Goal: Information Seeking & Learning: Stay updated

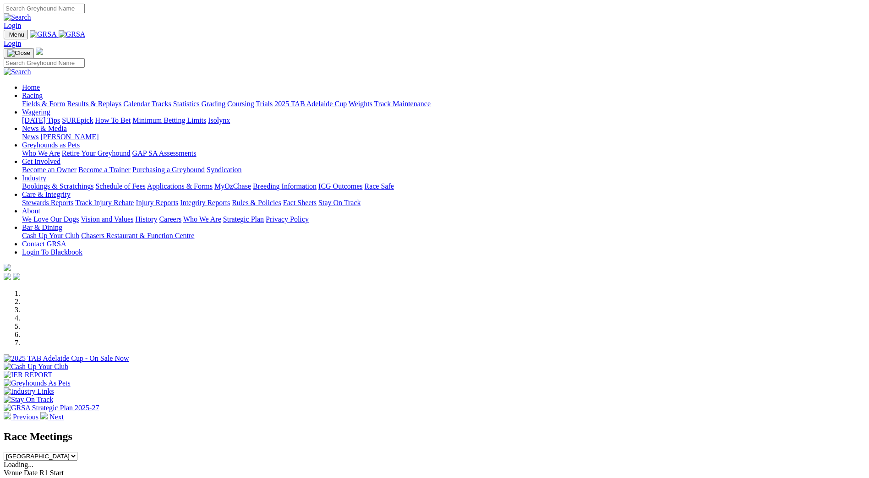
scroll to position [293, 0]
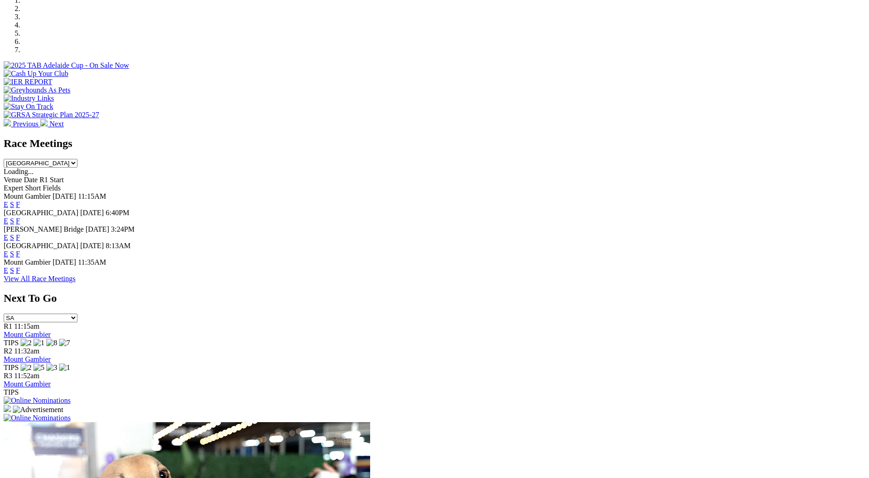
click at [20, 250] on link "F" at bounding box center [18, 254] width 4 height 8
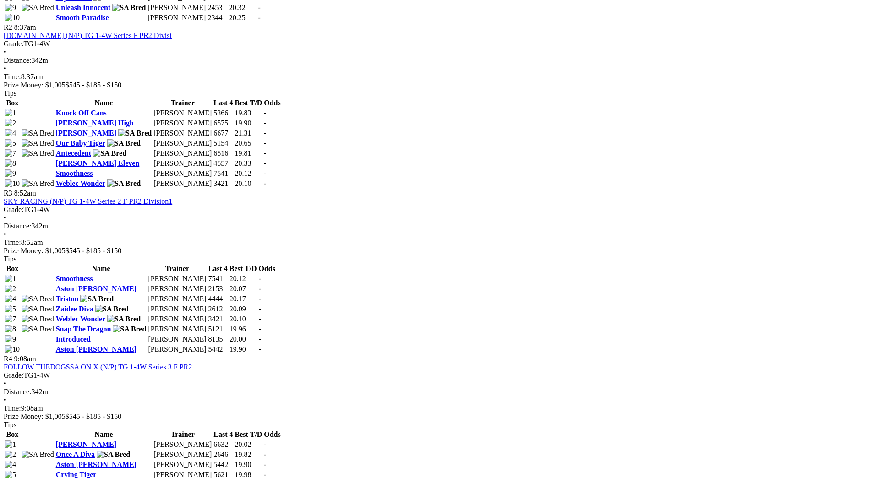
scroll to position [599, 0]
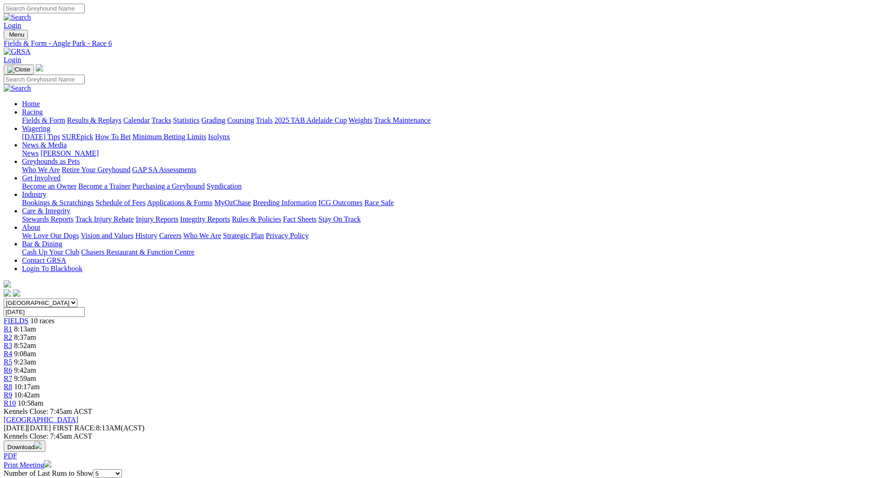
click at [65, 116] on link "Fields & Form" at bounding box center [43, 120] width 43 height 8
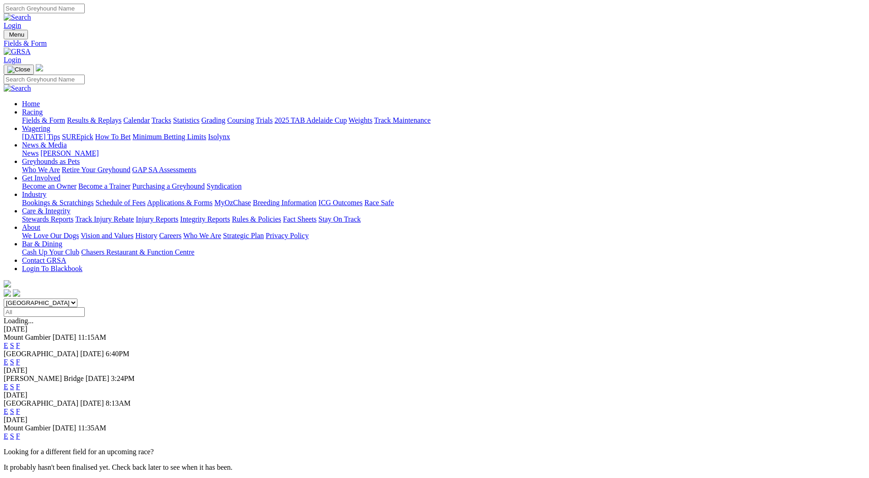
click at [20, 358] on link "F" at bounding box center [18, 362] width 4 height 8
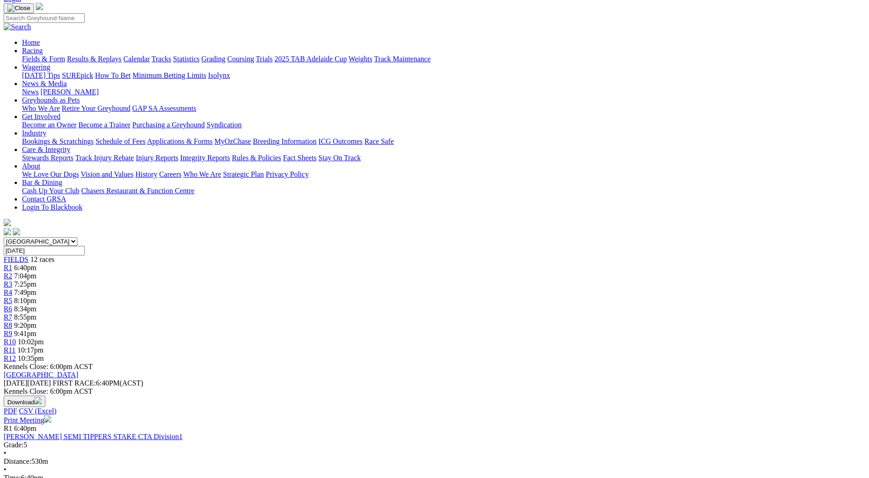
scroll to position [15, 0]
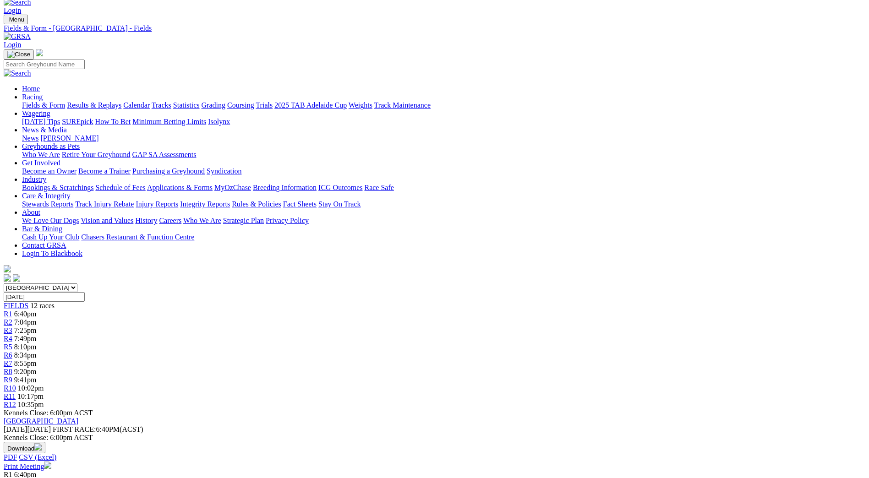
click at [200, 101] on link "Statistics" at bounding box center [186, 105] width 27 height 8
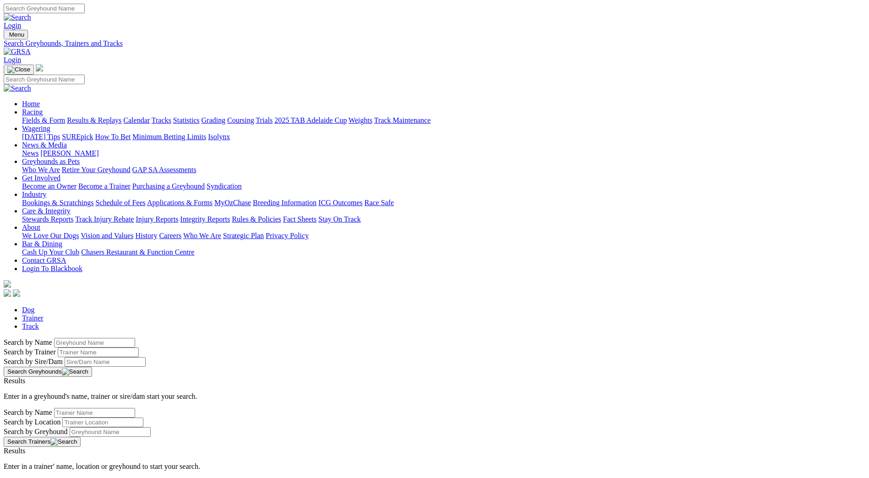
click at [146, 357] on input "Search by Sire/Dam name" at bounding box center [105, 362] width 81 height 10
type input "worm burner"
click at [92, 367] on button "Search Greyhounds" at bounding box center [48, 372] width 88 height 10
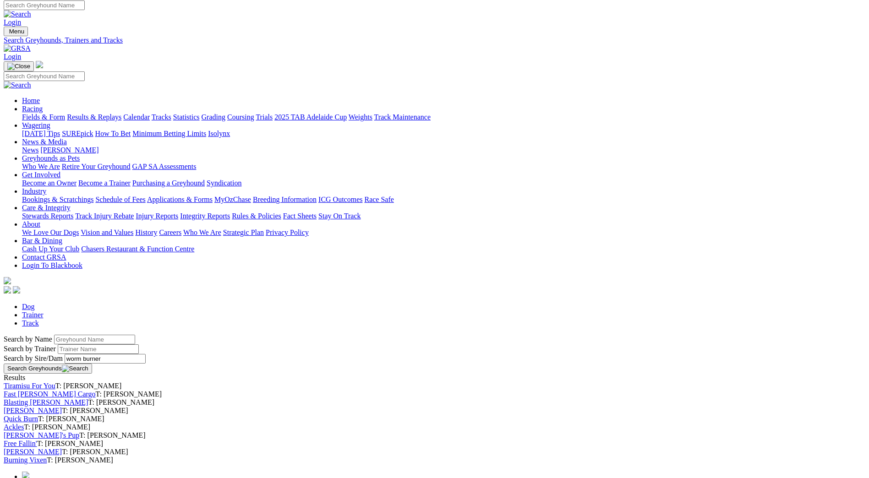
scroll to position [7, 0]
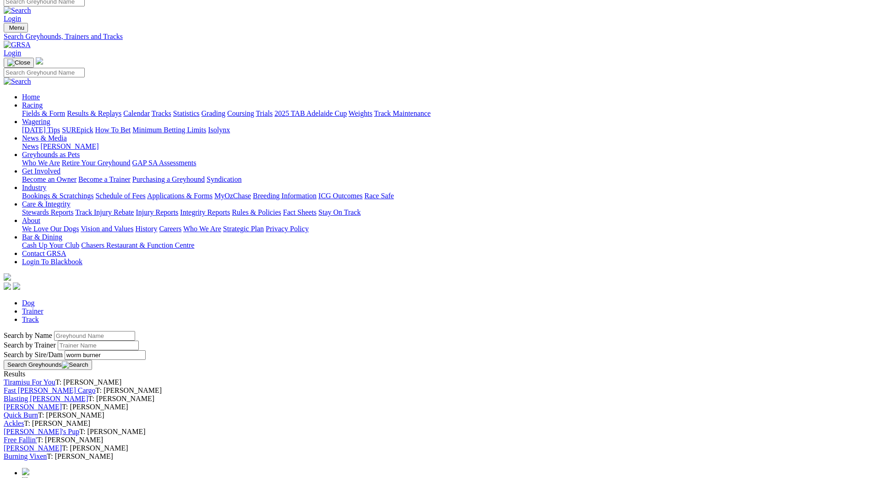
click at [65, 110] on link "Fields & Form" at bounding box center [43, 114] width 43 height 8
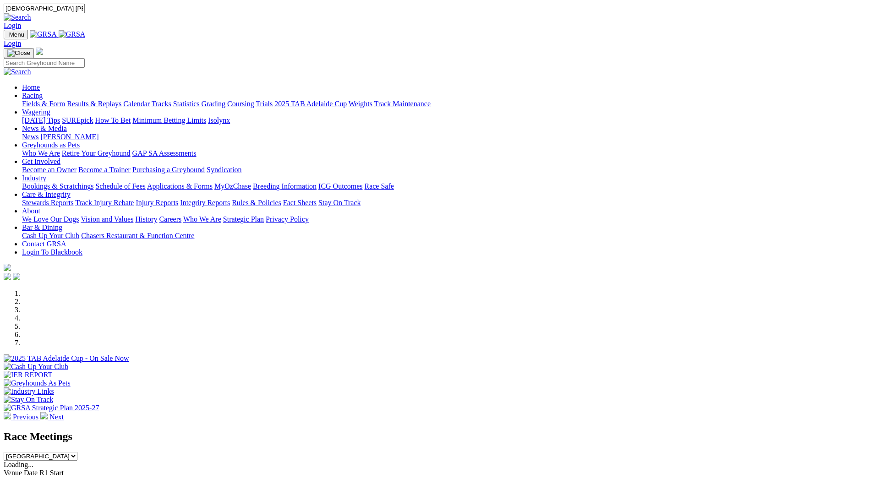
click at [85, 9] on input "[DEMOGRAPHIC_DATA] [PERSON_NAME]" at bounding box center [44, 9] width 81 height 10
type input "[DEMOGRAPHIC_DATA] [PERSON_NAME]"
click at [31, 13] on img at bounding box center [17, 17] width 27 height 8
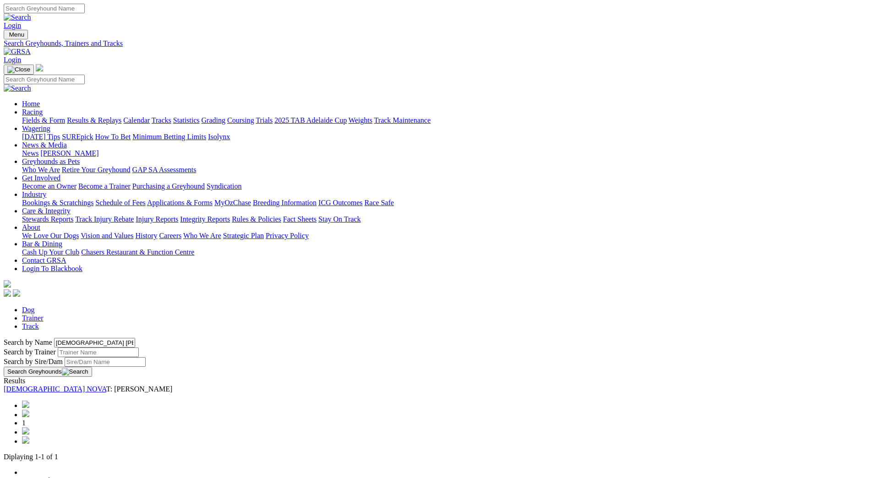
click at [106, 385] on link "[DEMOGRAPHIC_DATA] NOVA" at bounding box center [55, 389] width 103 height 8
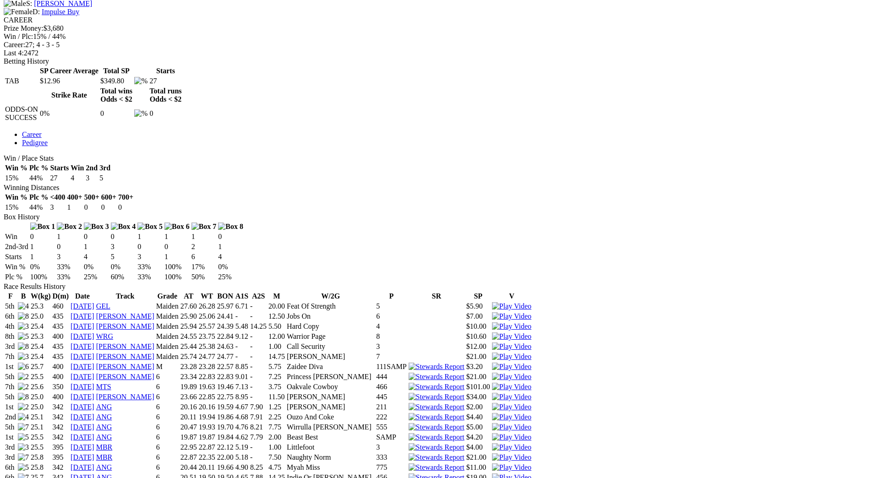
scroll to position [390, 0]
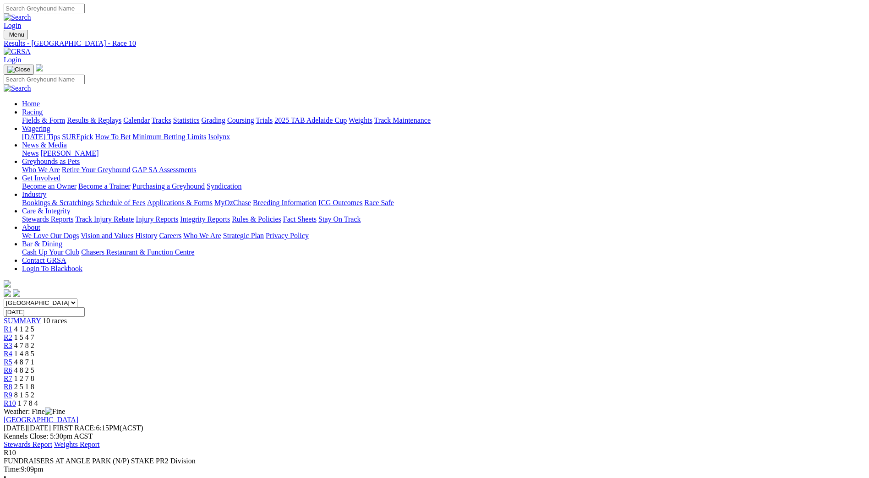
click at [85, 11] on input "Search" at bounding box center [44, 9] width 81 height 10
type input "dark trace"
click at [31, 13] on img at bounding box center [17, 17] width 27 height 8
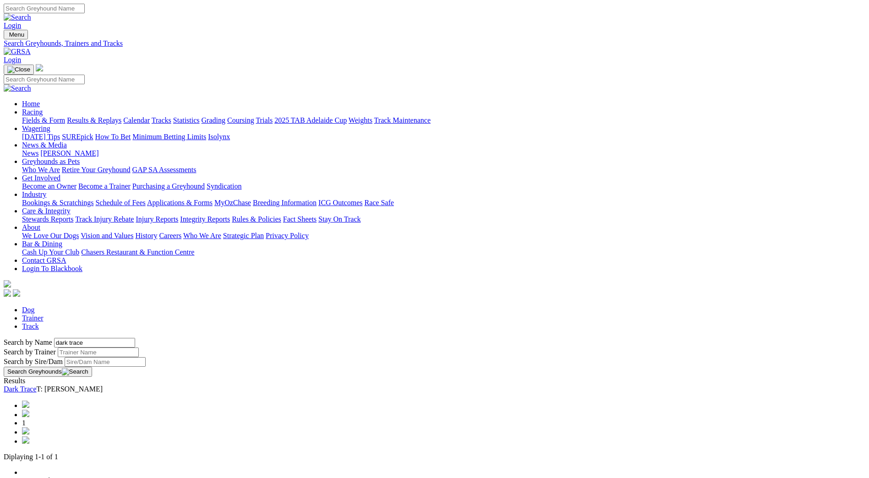
click at [37, 385] on link "Dark Trace" at bounding box center [20, 389] width 33 height 8
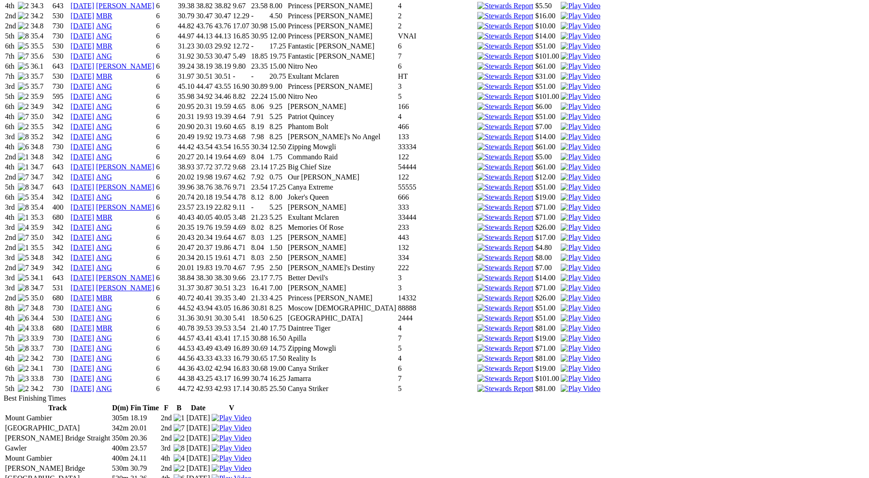
scroll to position [1084, 0]
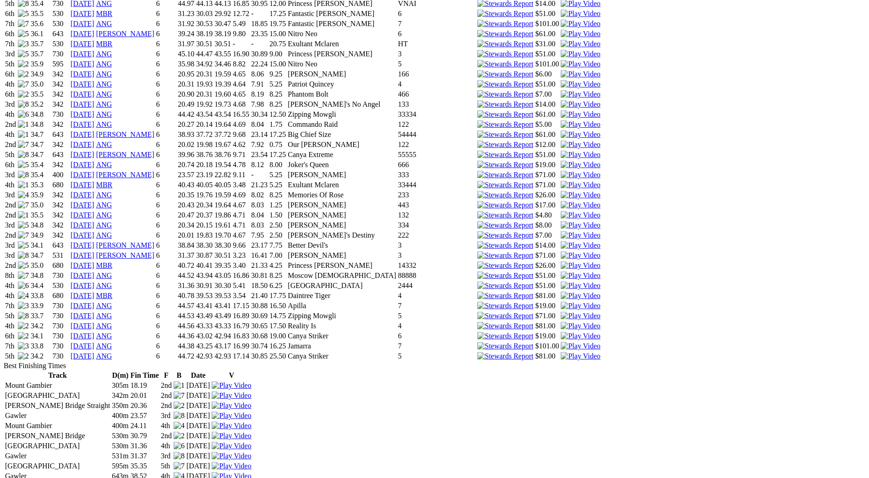
click at [94, 352] on link "22 Aug 25" at bounding box center [83, 356] width 24 height 8
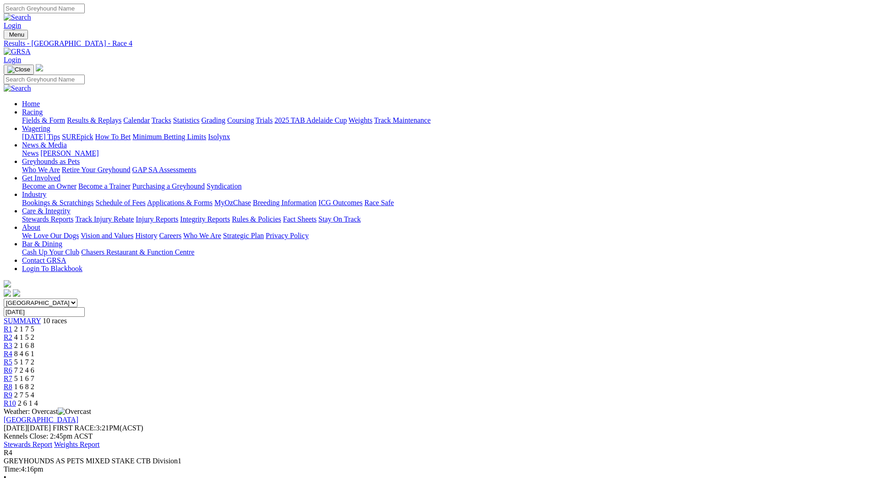
click at [65, 116] on link "Fields & Form" at bounding box center [43, 120] width 43 height 8
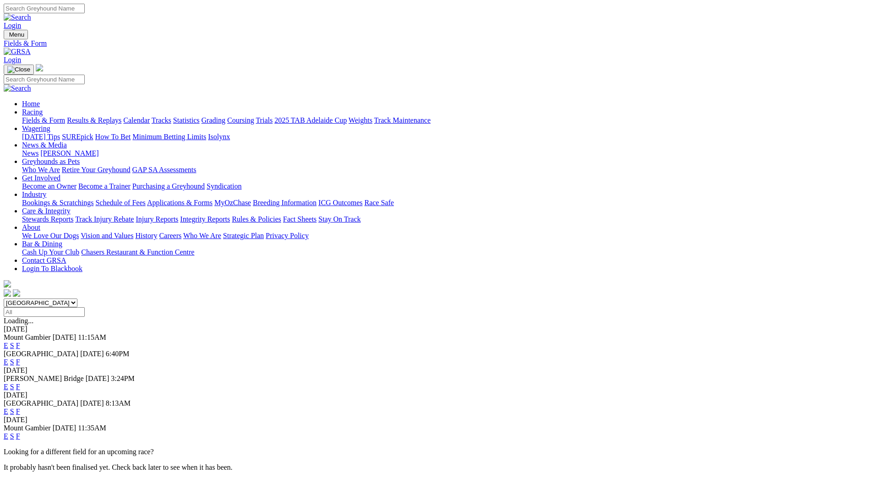
click at [20, 383] on link "F" at bounding box center [18, 387] width 4 height 8
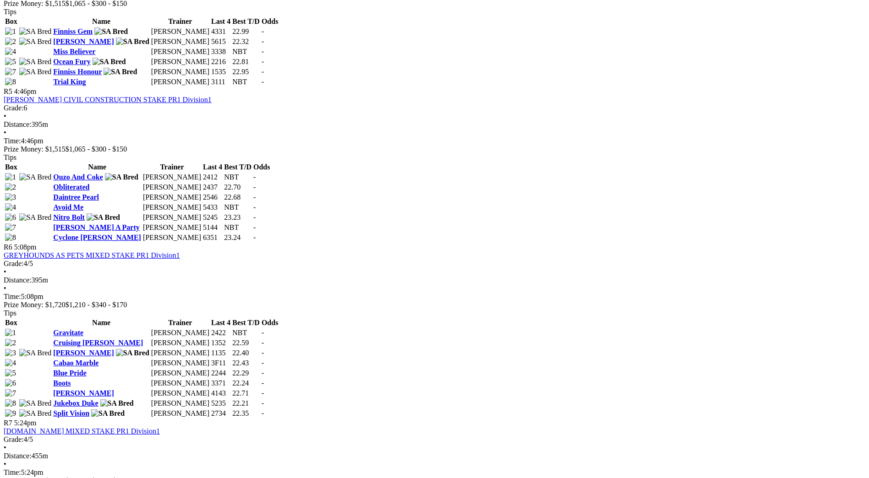
scroll to position [984, 0]
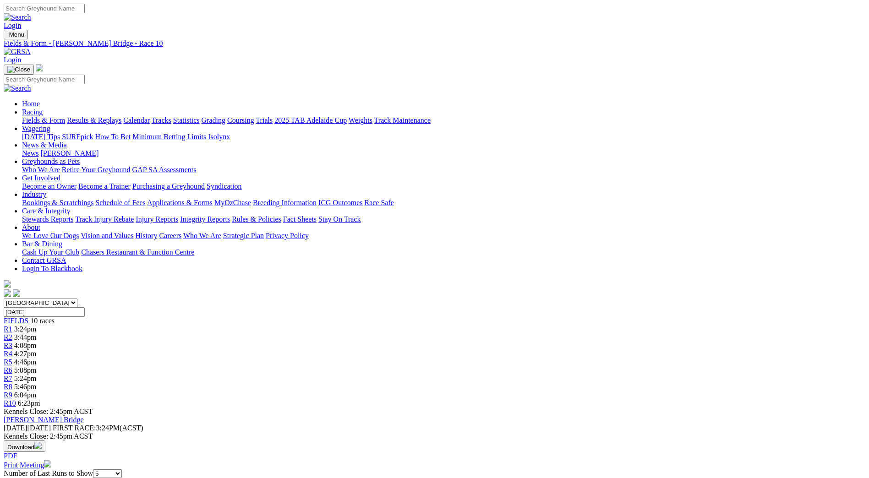
click at [65, 116] on link "Fields & Form" at bounding box center [43, 120] width 43 height 8
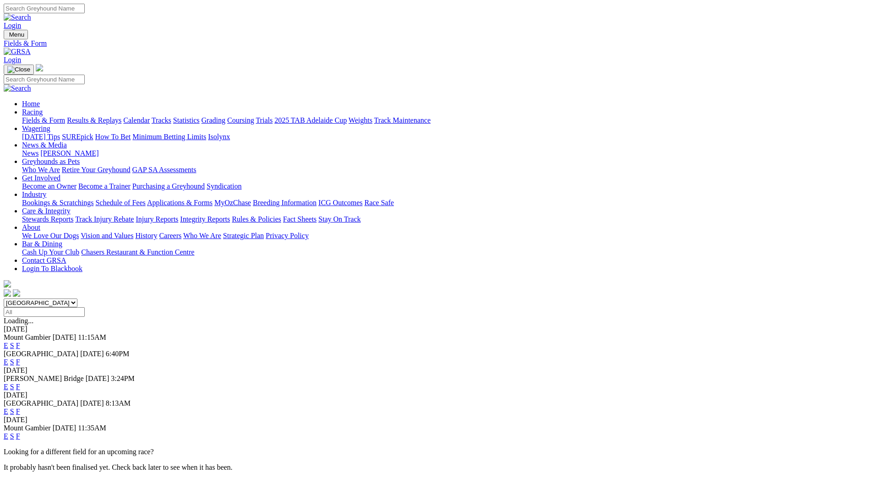
click at [20, 433] on link "F" at bounding box center [18, 437] width 4 height 8
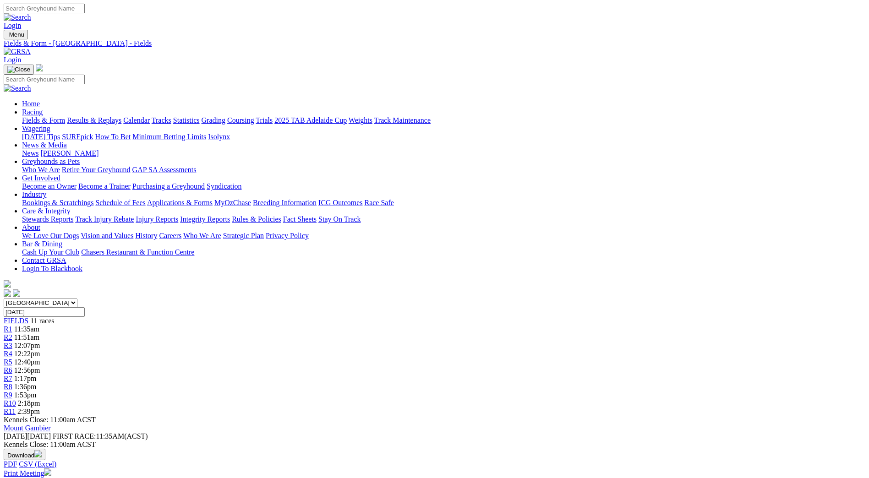
click at [65, 116] on link "Fields & Form" at bounding box center [43, 120] width 43 height 8
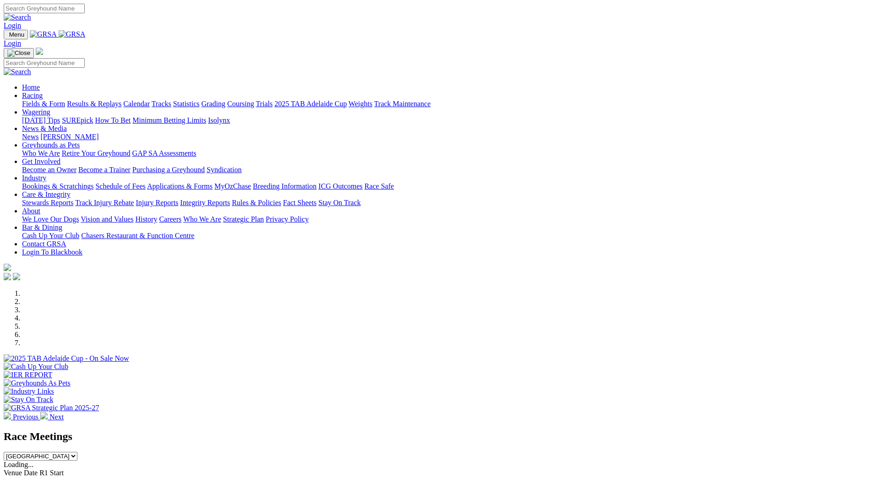
click at [43, 92] on link "Racing" at bounding box center [32, 96] width 21 height 8
click at [150, 100] on link "Calendar" at bounding box center [136, 104] width 27 height 8
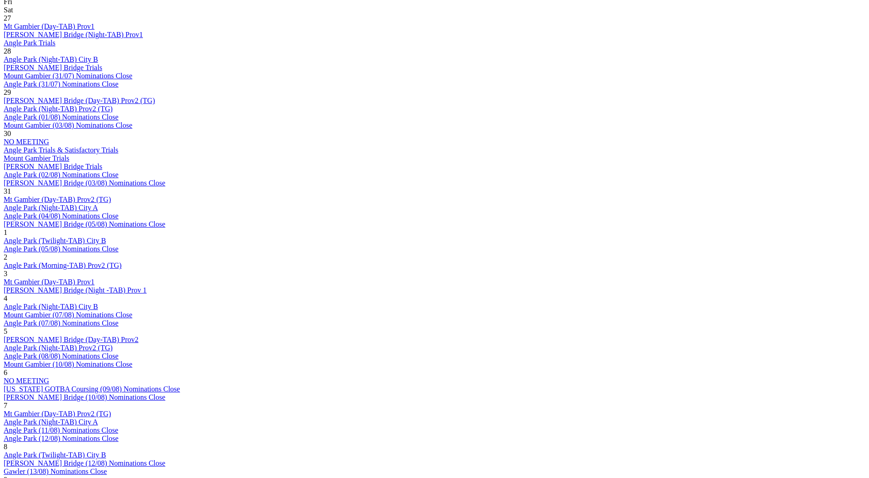
scroll to position [505, 0]
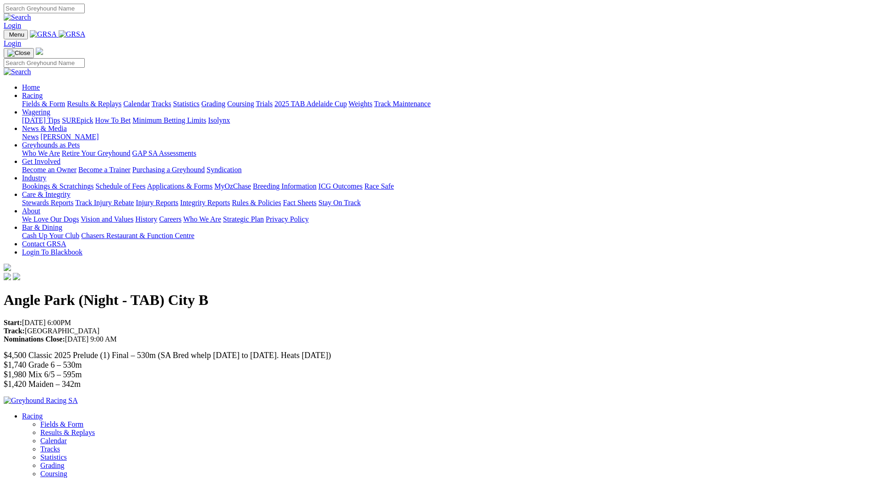
click at [43, 92] on link "Racing" at bounding box center [32, 96] width 21 height 8
click at [150, 100] on link "Calendar" at bounding box center [136, 104] width 27 height 8
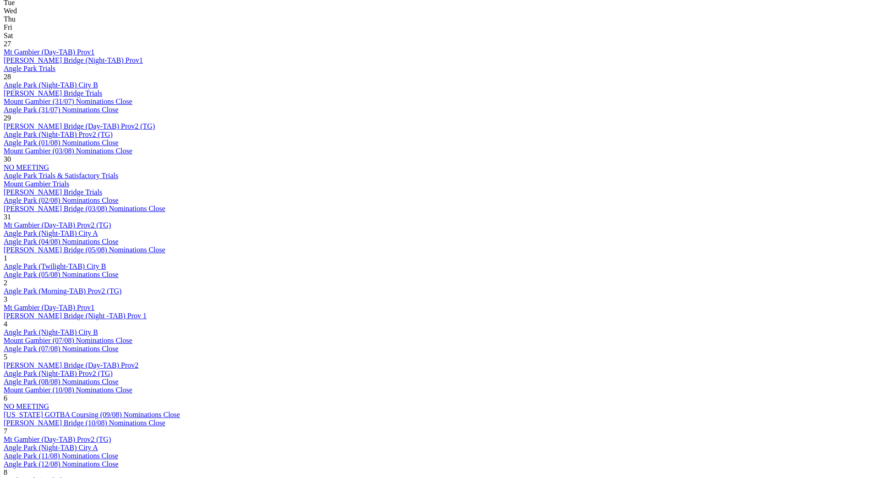
scroll to position [514, 0]
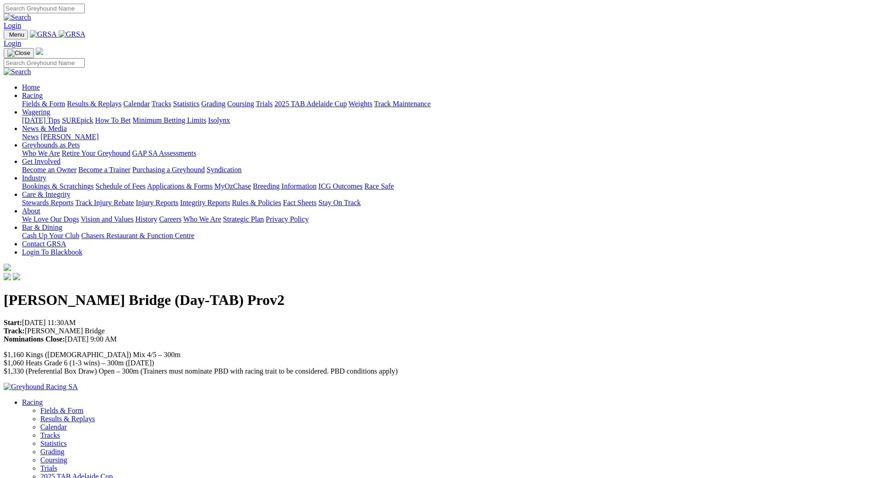
click at [43, 92] on link "Racing" at bounding box center [32, 96] width 21 height 8
click at [150, 100] on link "Calendar" at bounding box center [136, 104] width 27 height 8
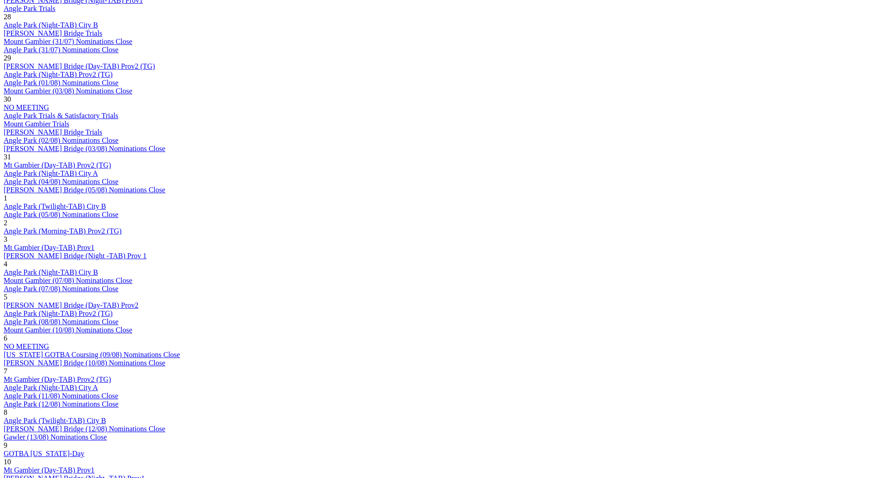
scroll to position [568, 0]
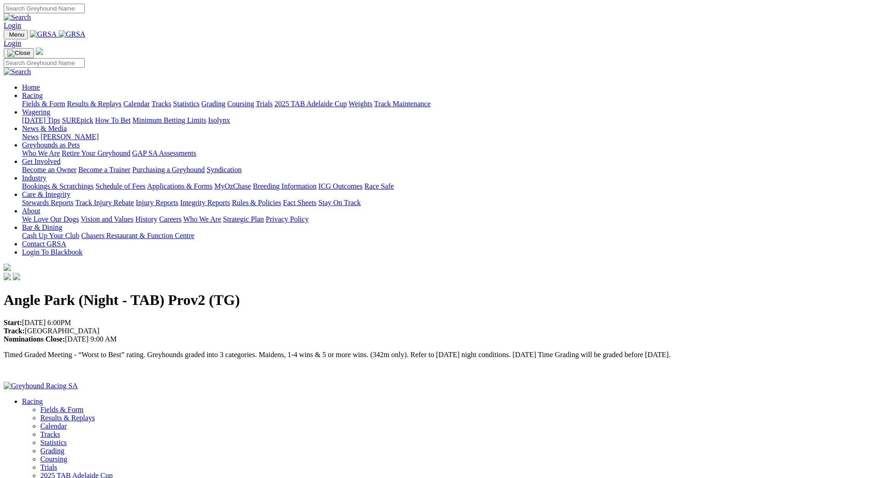
click at [43, 92] on link "Racing" at bounding box center [32, 96] width 21 height 8
click at [150, 100] on link "Calendar" at bounding box center [136, 104] width 27 height 8
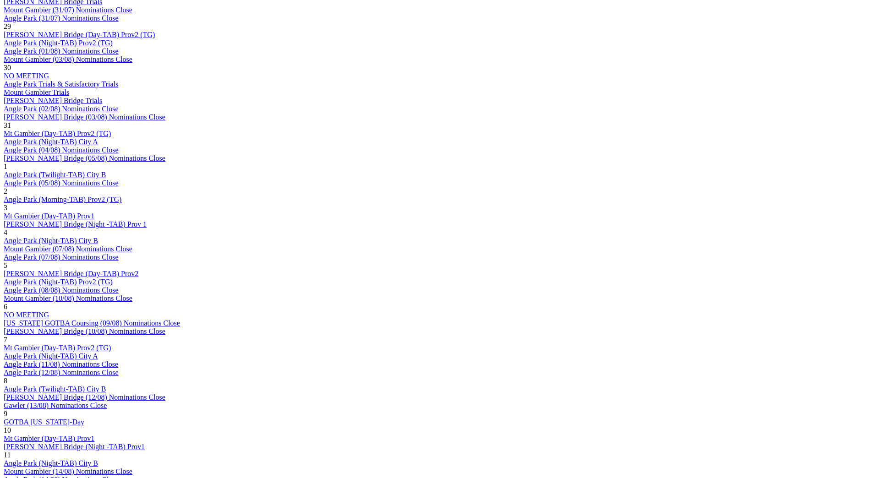
scroll to position [571, 0]
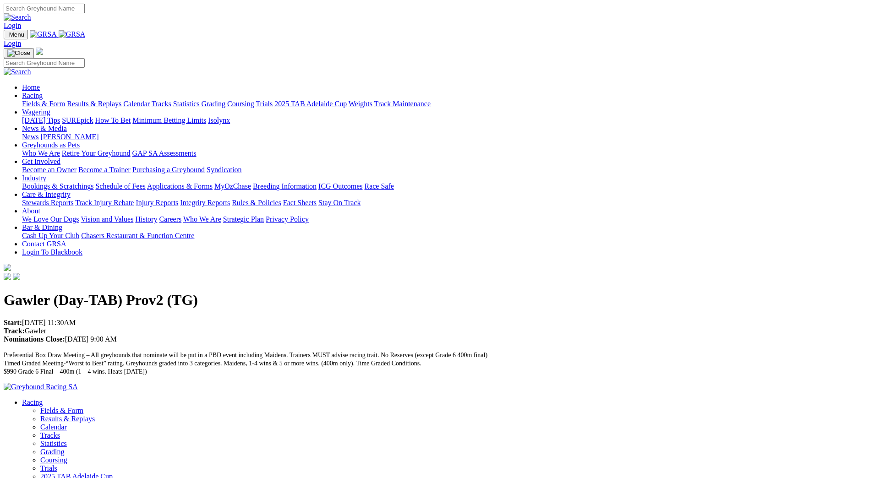
click at [43, 92] on link "Racing" at bounding box center [32, 96] width 21 height 8
click at [150, 100] on link "Calendar" at bounding box center [136, 104] width 27 height 8
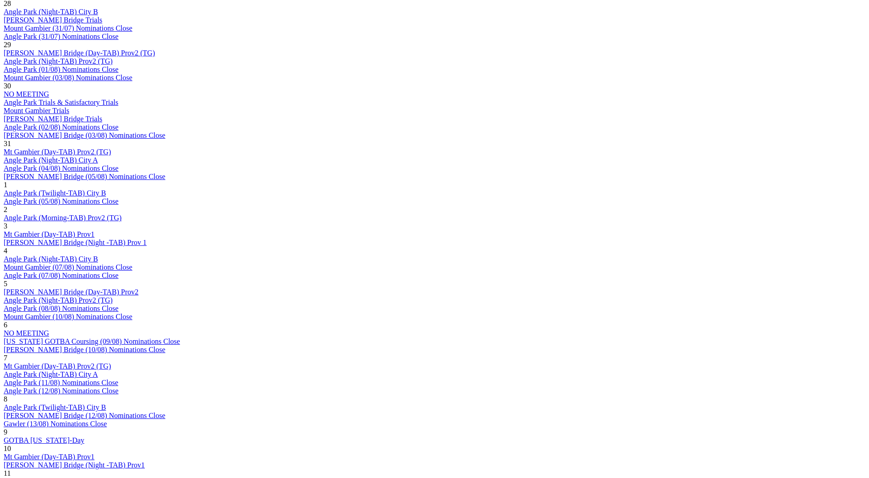
scroll to position [552, 0]
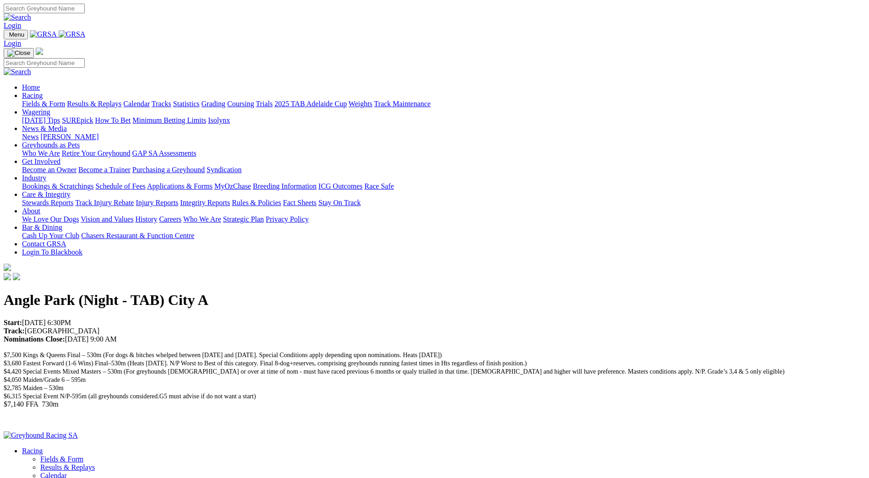
click at [43, 92] on link "Racing" at bounding box center [32, 96] width 21 height 8
click at [150, 100] on link "Calendar" at bounding box center [136, 104] width 27 height 8
